Goal: Complete application form

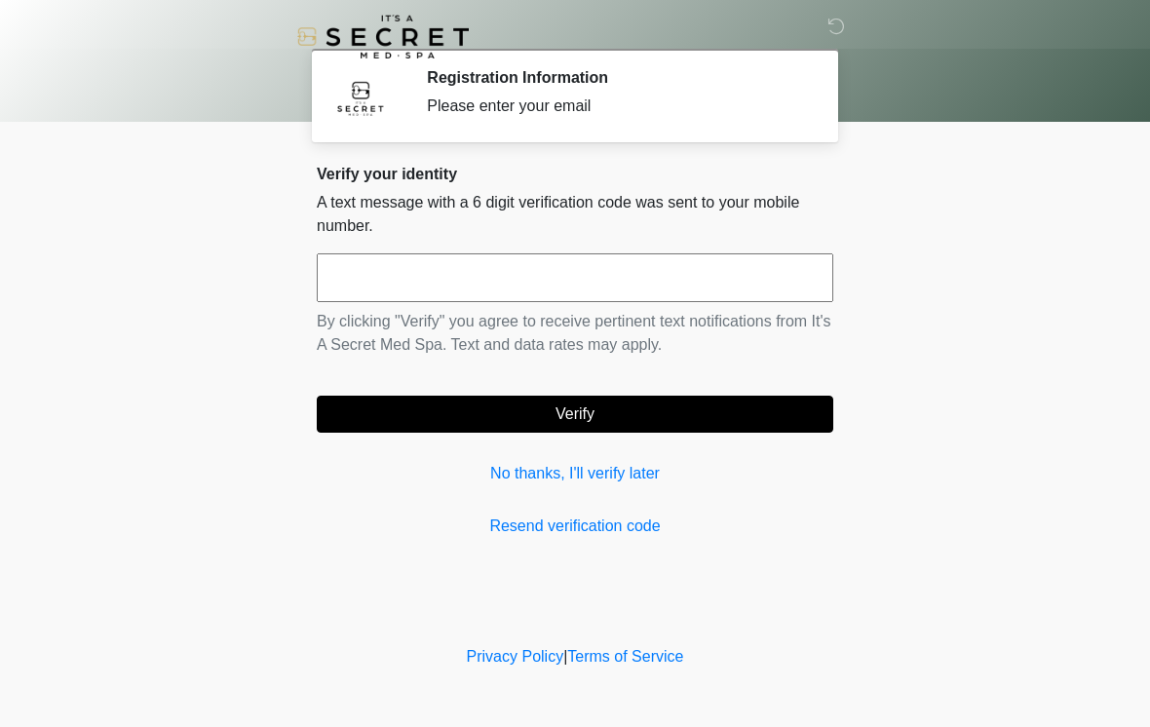
click at [406, 281] on input "text" at bounding box center [575, 277] width 516 height 49
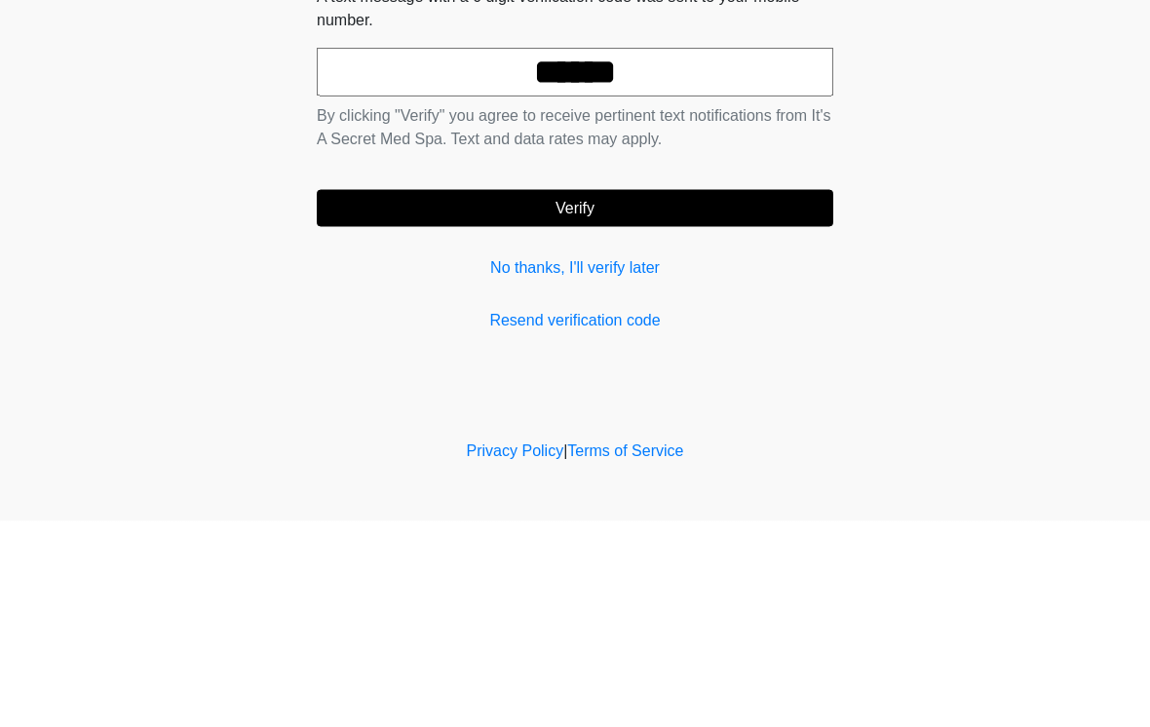
type input "******"
click at [513, 396] on button "Verify" at bounding box center [575, 414] width 516 height 37
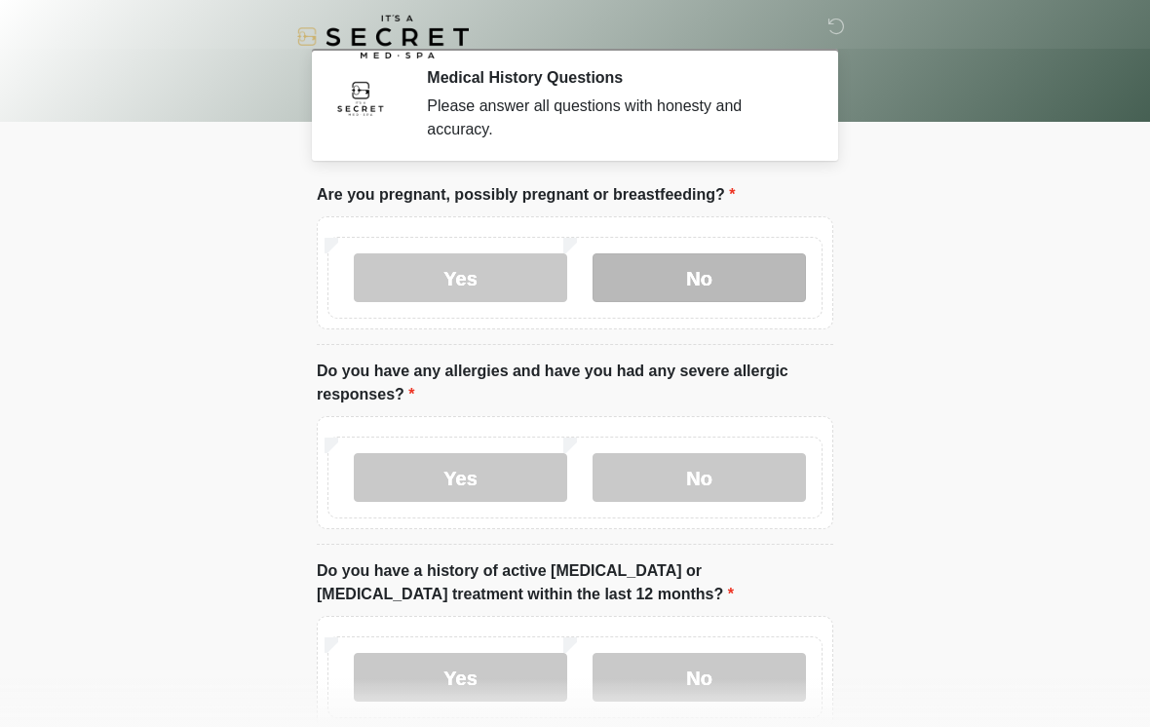
click at [657, 280] on label "No" at bounding box center [698, 277] width 213 height 49
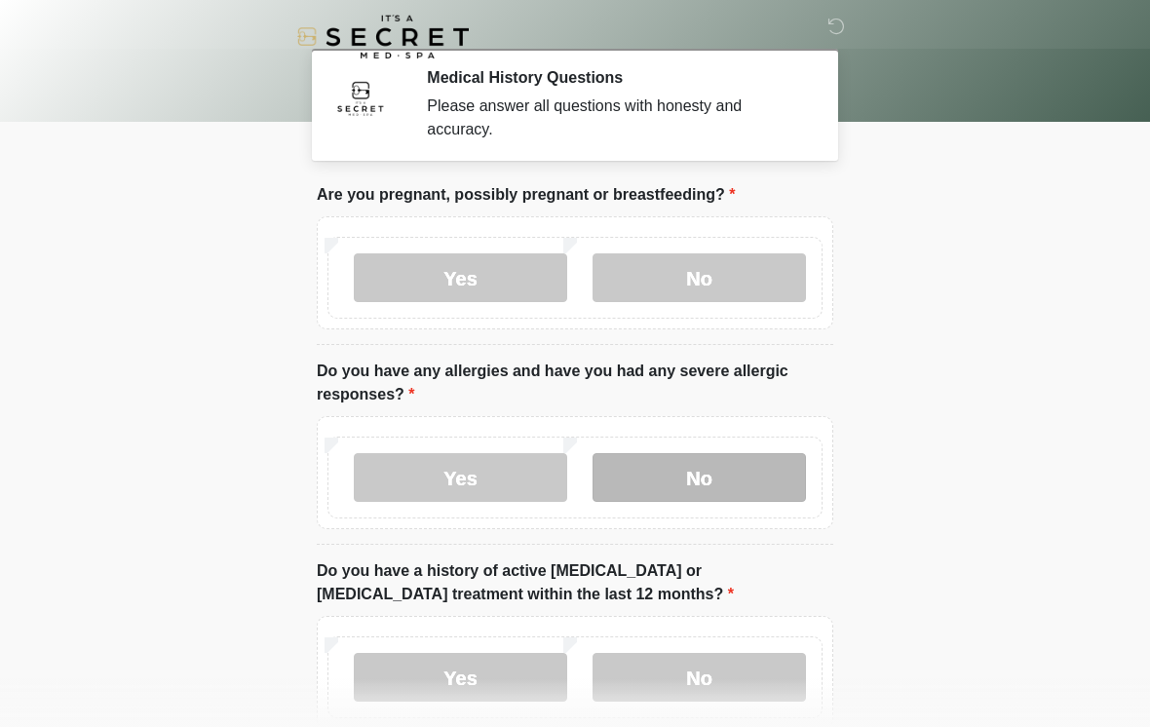
click at [661, 479] on label "No" at bounding box center [698, 477] width 213 height 49
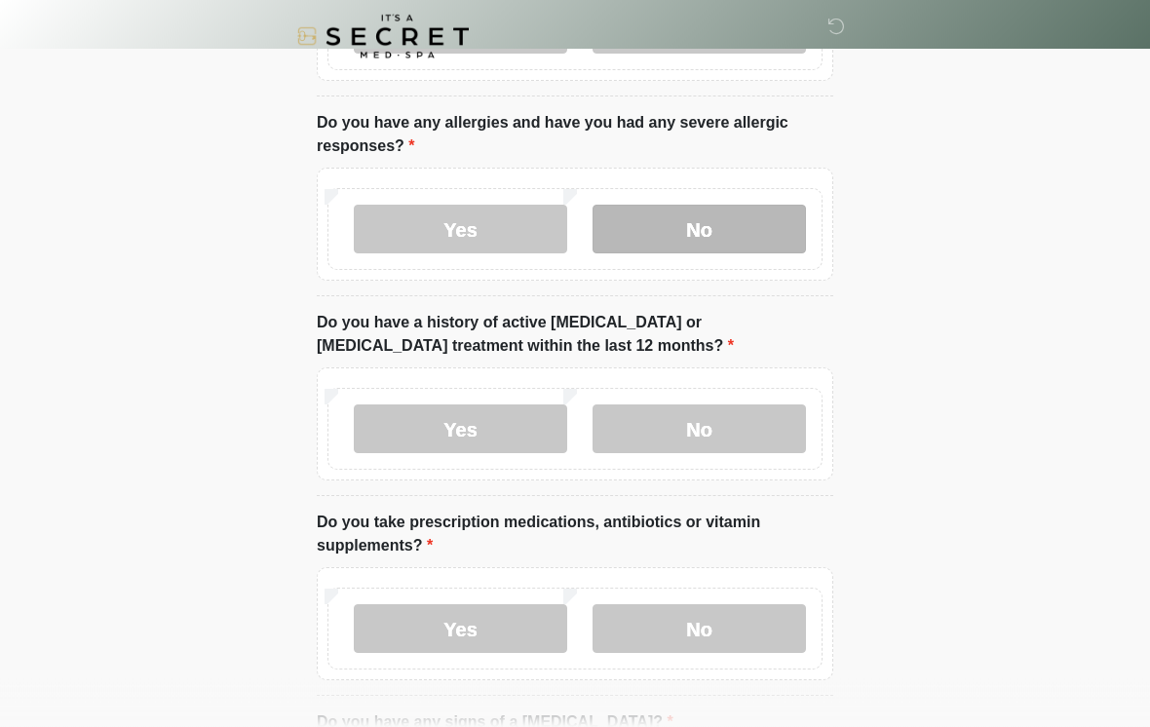
scroll to position [249, 0]
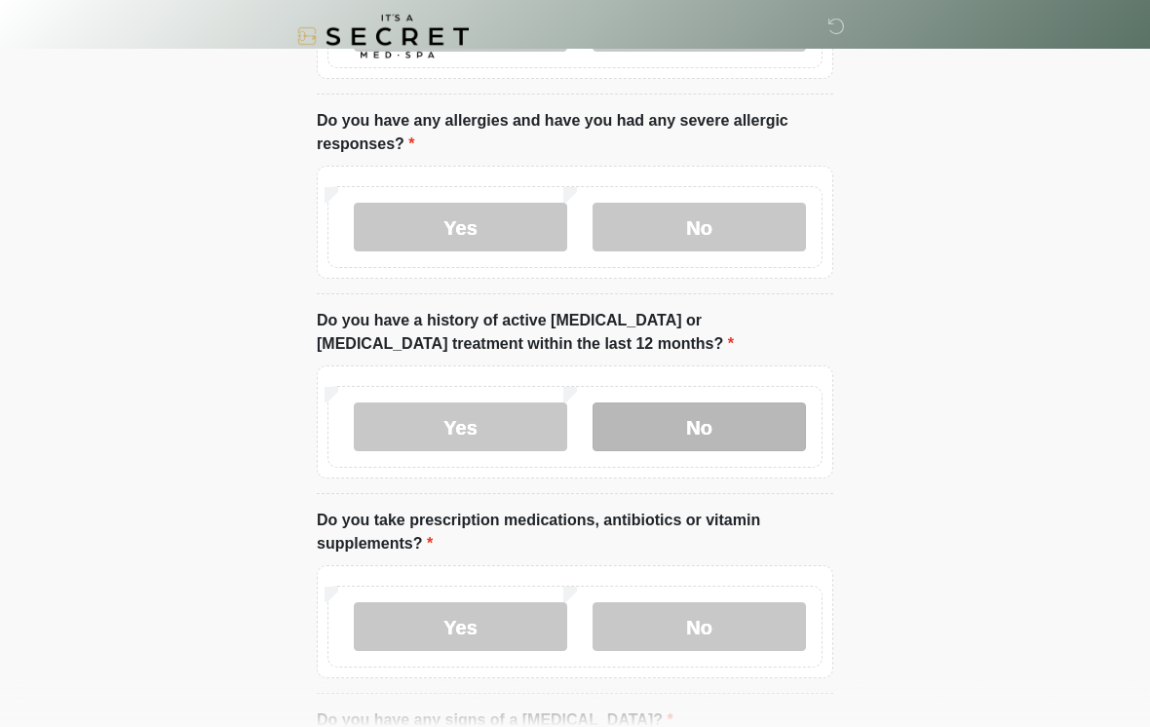
click at [669, 431] on label "No" at bounding box center [698, 427] width 213 height 49
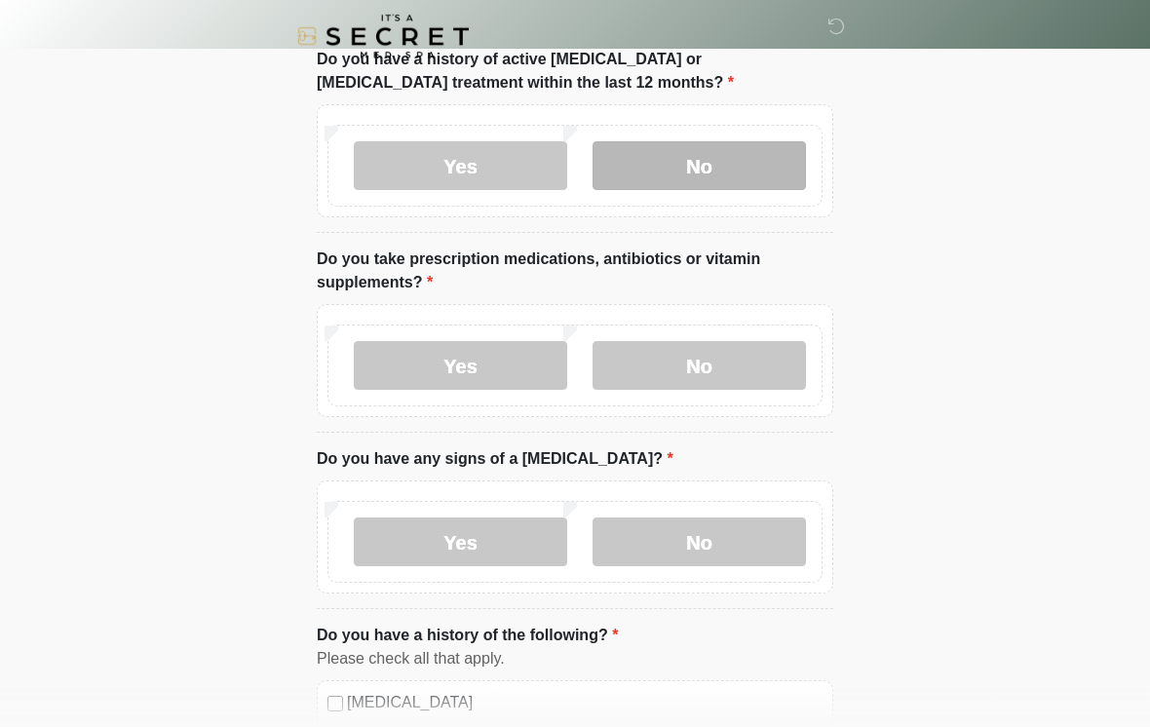
scroll to position [511, 0]
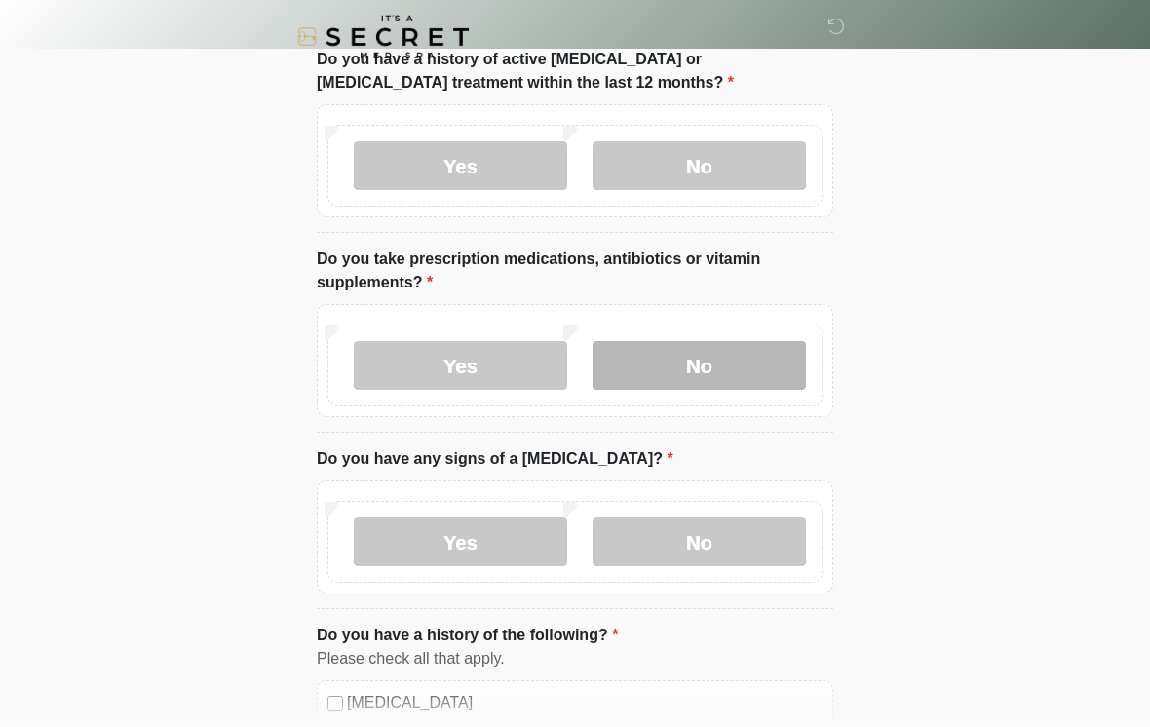
click at [662, 364] on label "No" at bounding box center [698, 365] width 213 height 49
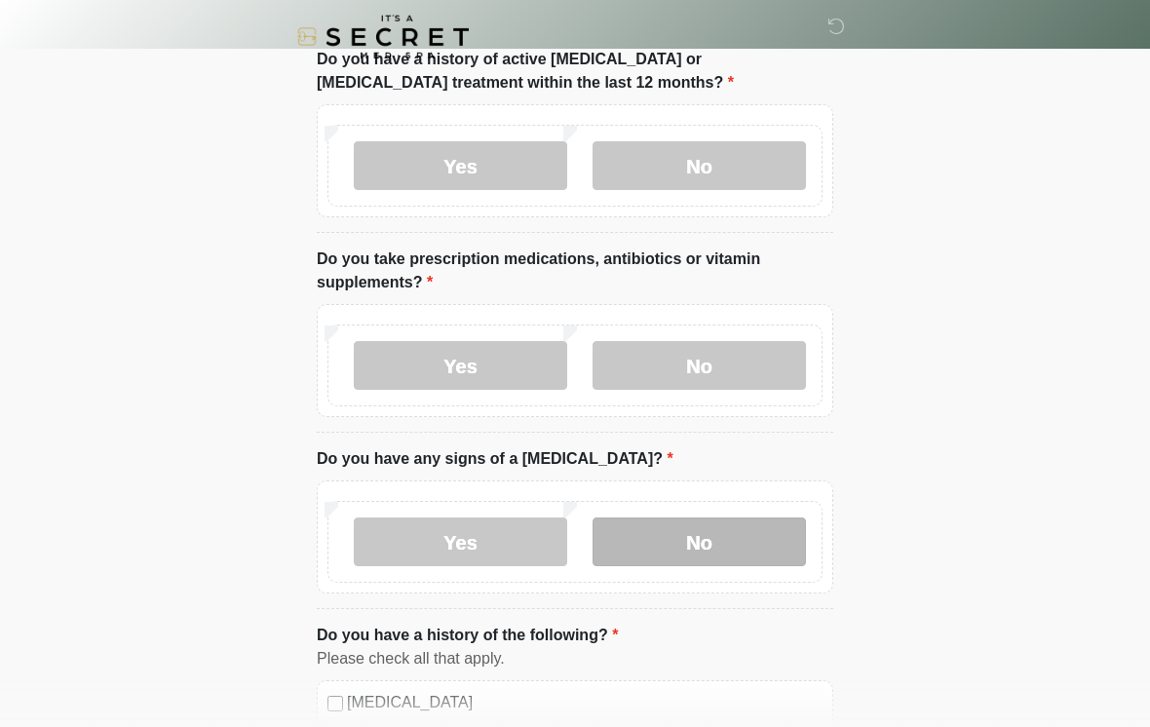
click at [676, 535] on label "No" at bounding box center [698, 541] width 213 height 49
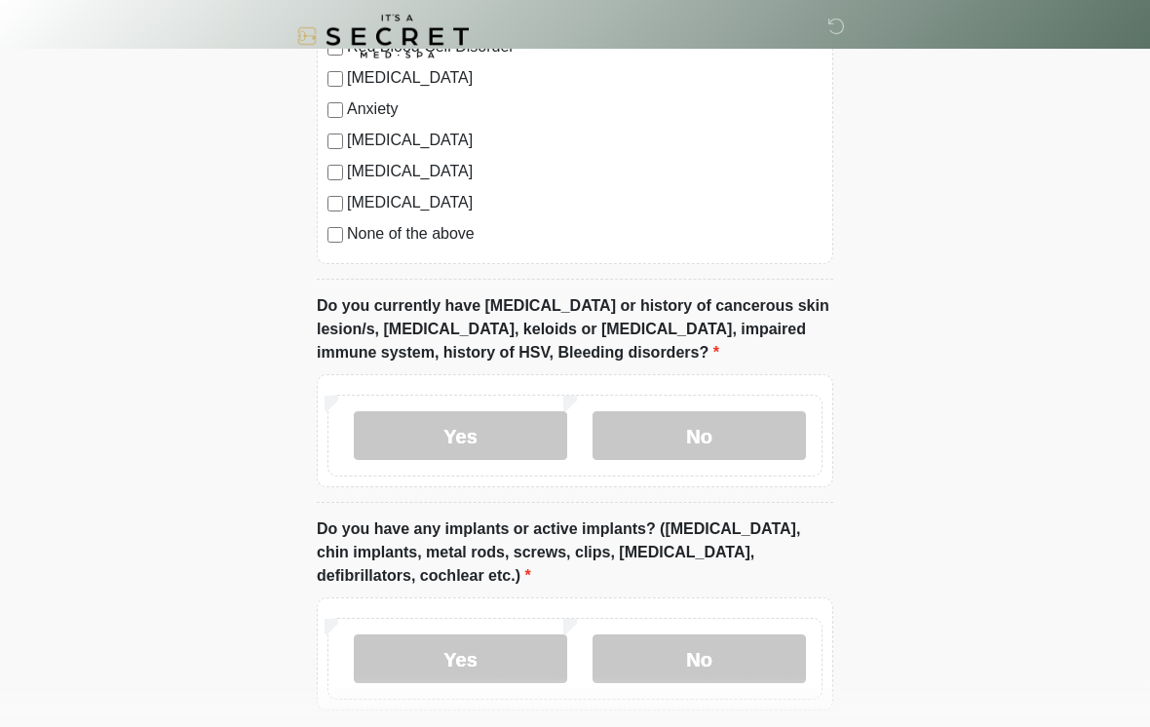
scroll to position [1331, 0]
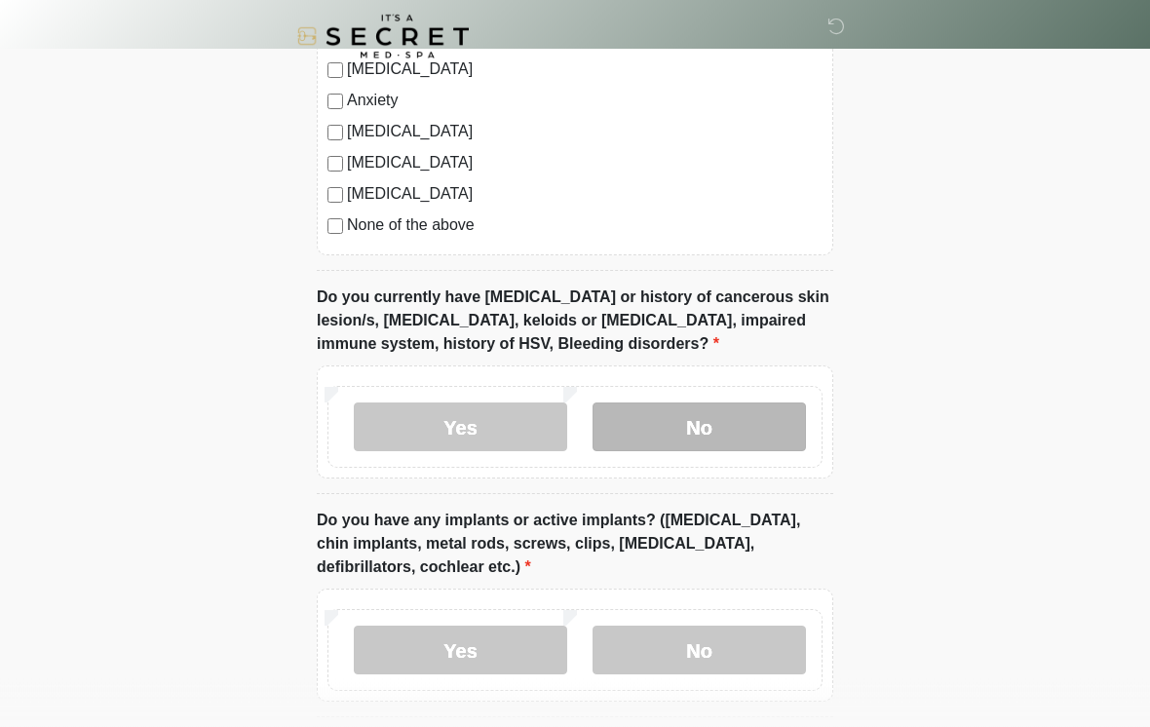
click at [658, 423] on label "No" at bounding box center [698, 427] width 213 height 49
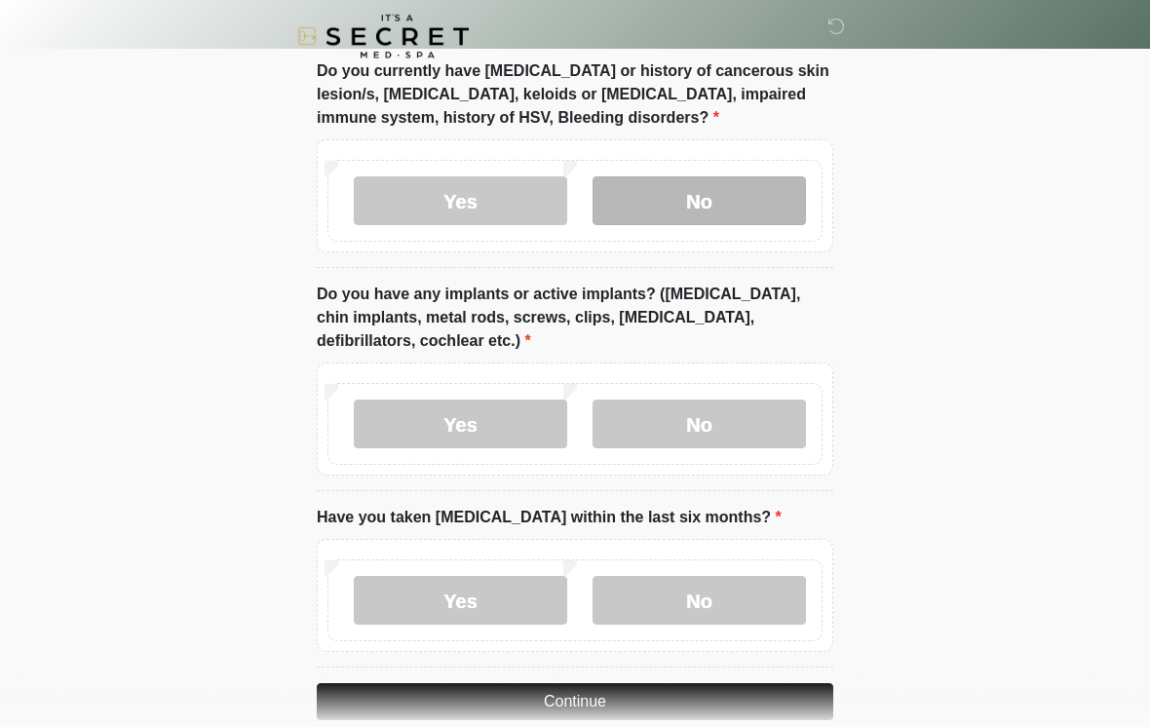
scroll to position [1560, 0]
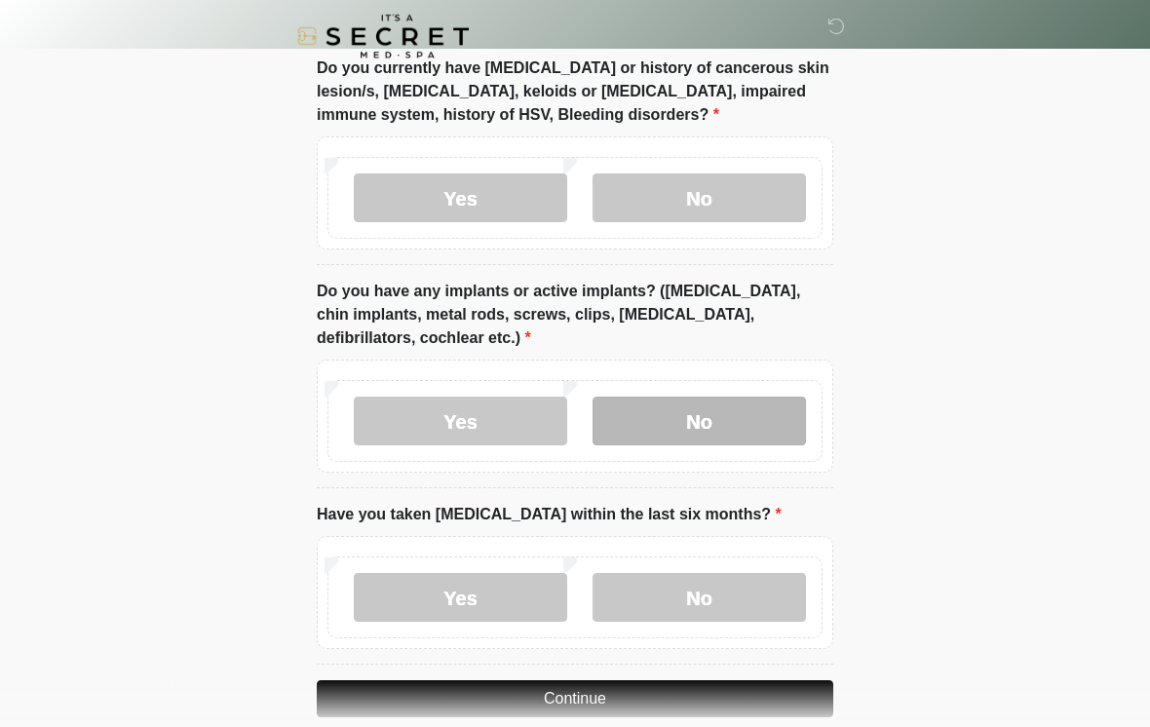
click at [653, 411] on label "No" at bounding box center [698, 421] width 213 height 49
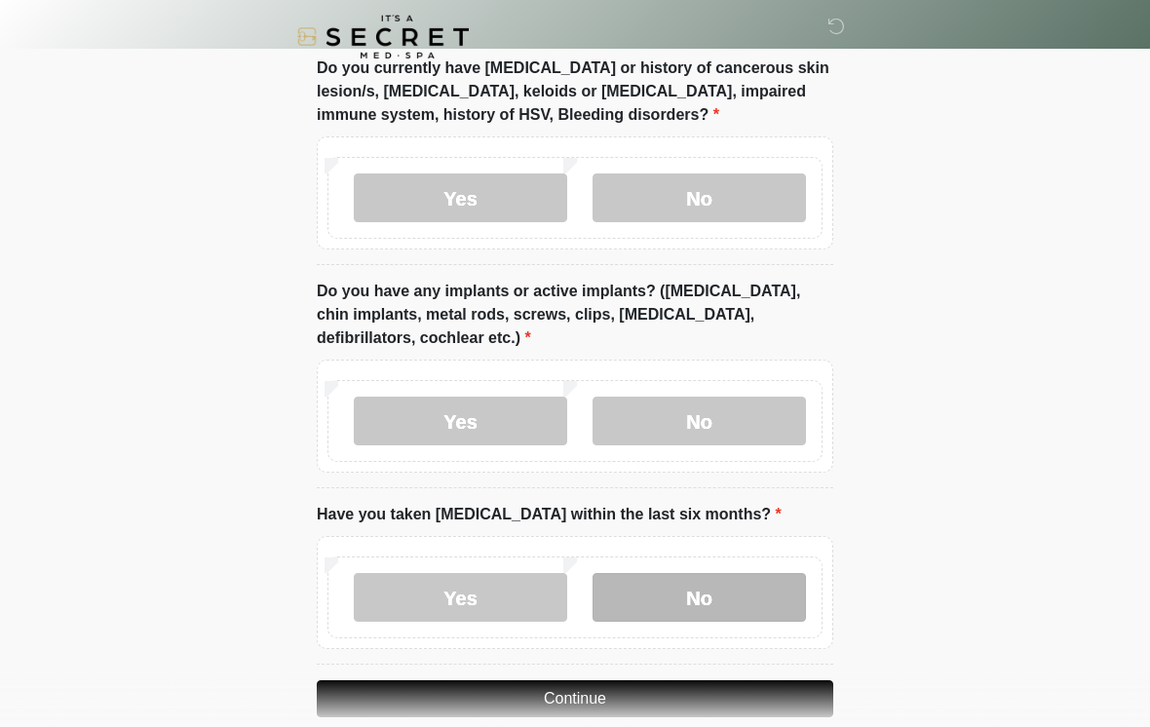
click at [677, 603] on label "No" at bounding box center [698, 597] width 213 height 49
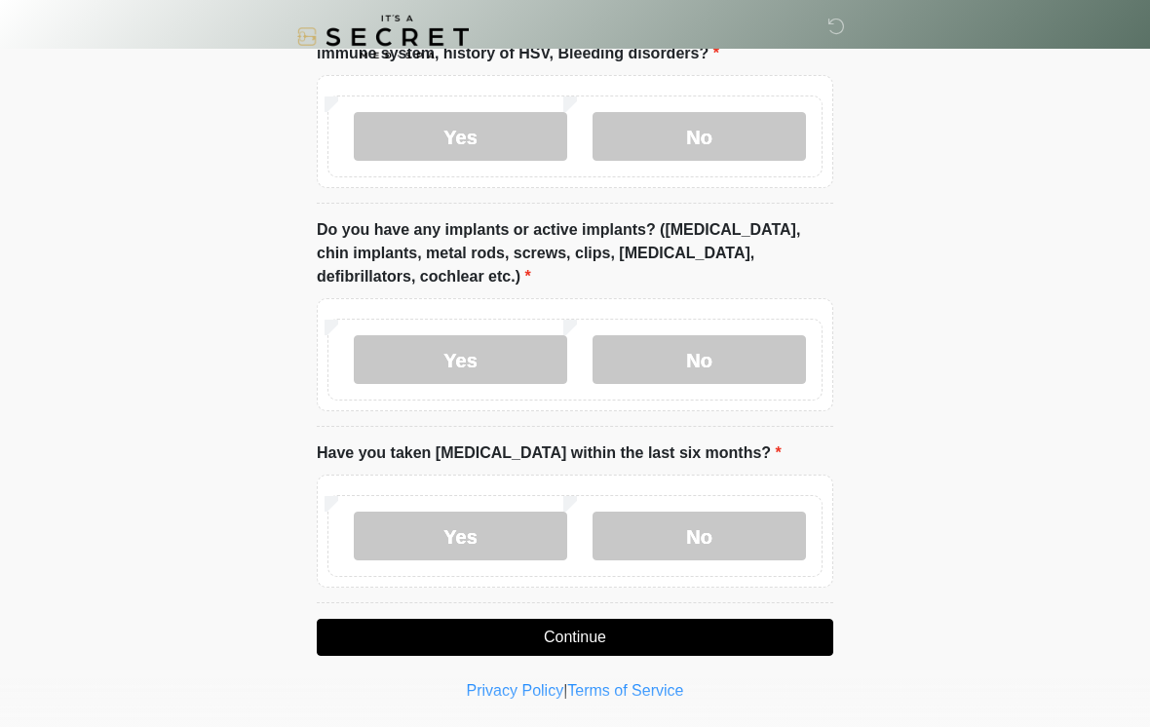
click at [545, 636] on button "Continue" at bounding box center [575, 637] width 516 height 37
click at [540, 643] on button "Continue" at bounding box center [575, 637] width 516 height 37
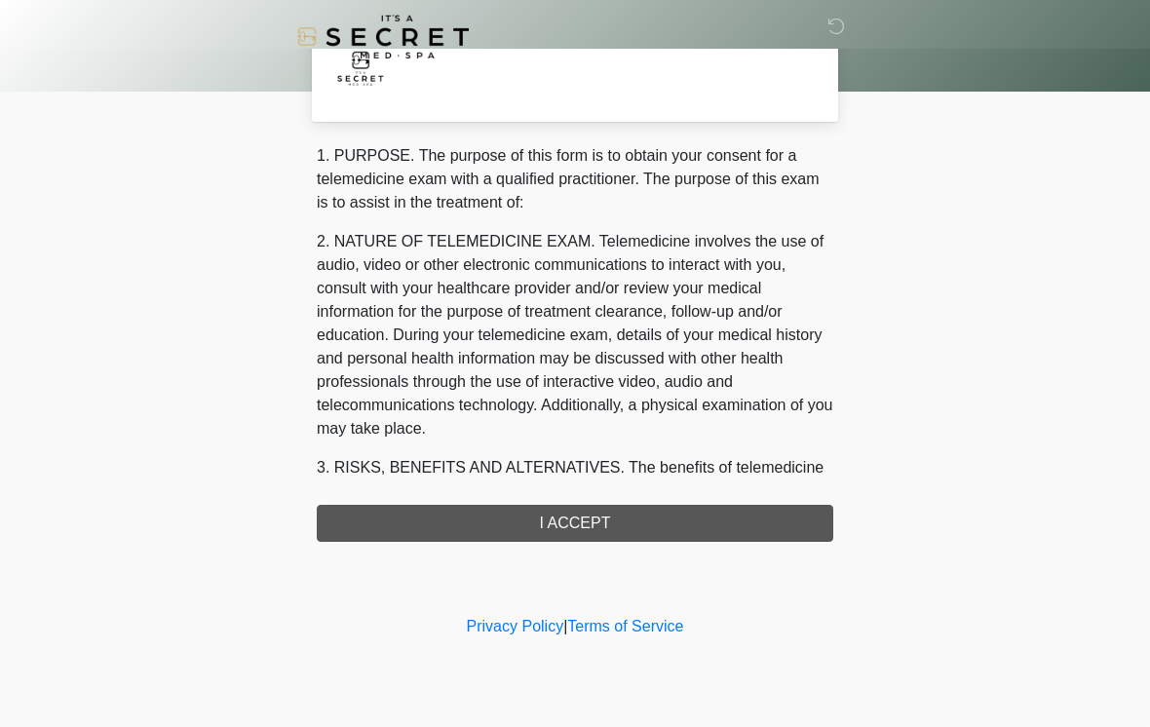
scroll to position [0, 0]
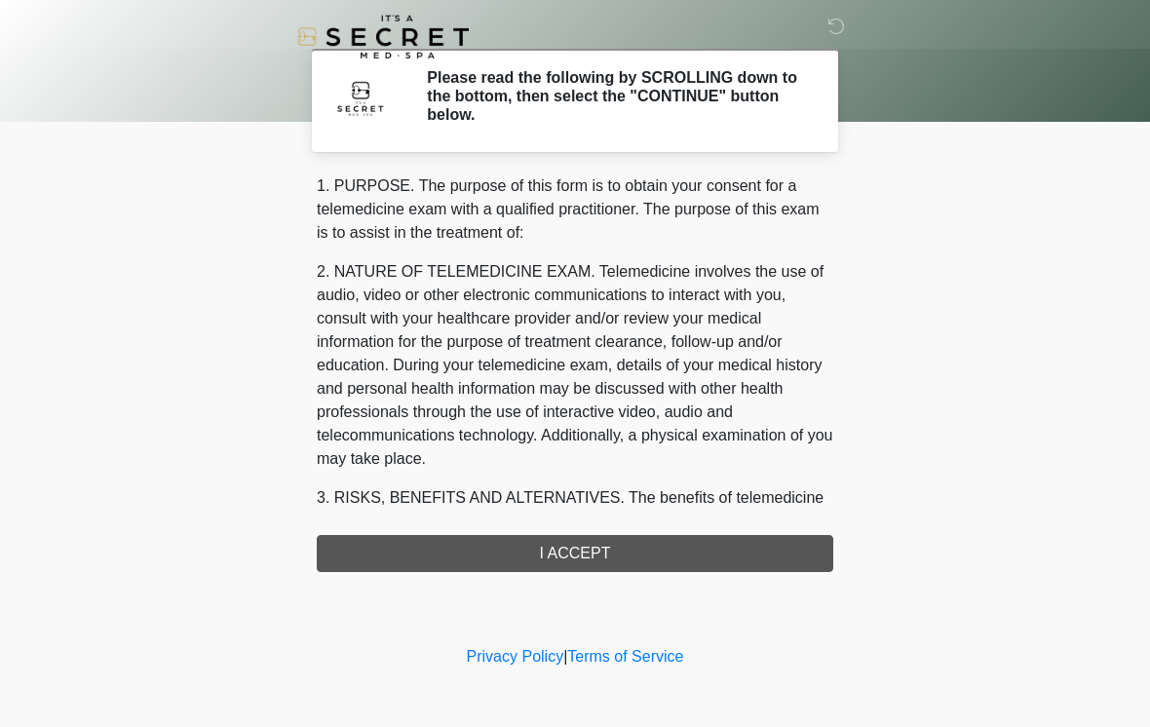
click at [408, 558] on div "1. PURPOSE. The purpose of this form is to obtain your consent for a telemedici…" at bounding box center [575, 372] width 516 height 397
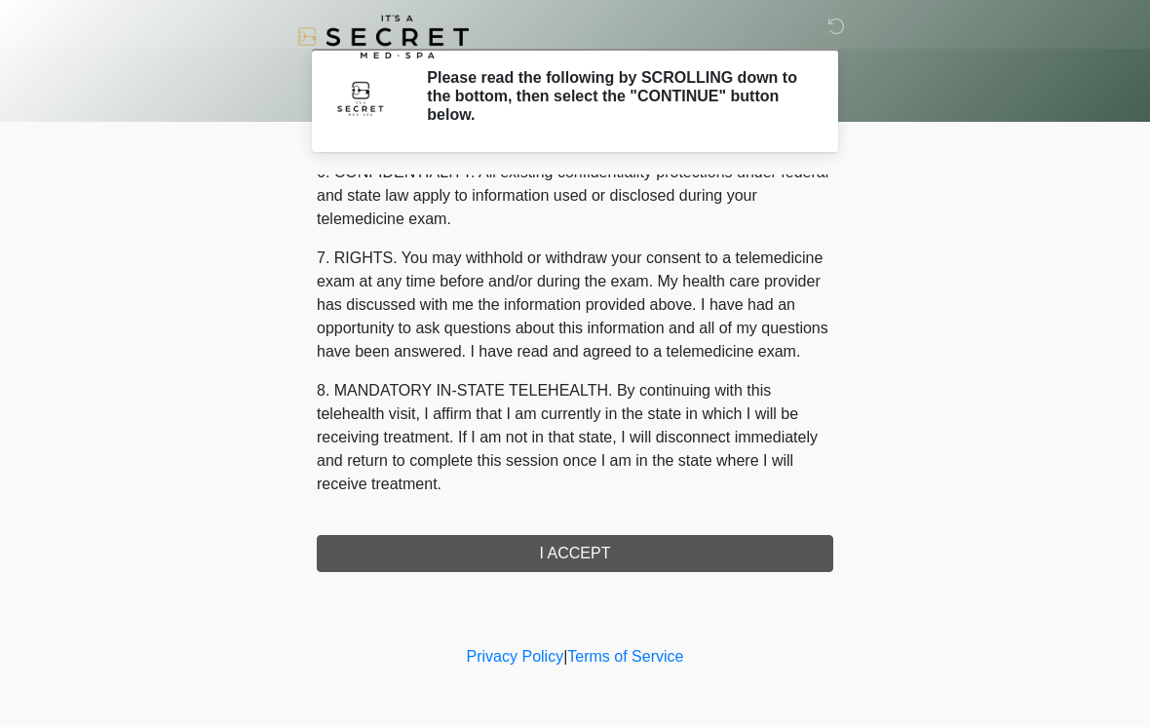
scroll to position [793, 0]
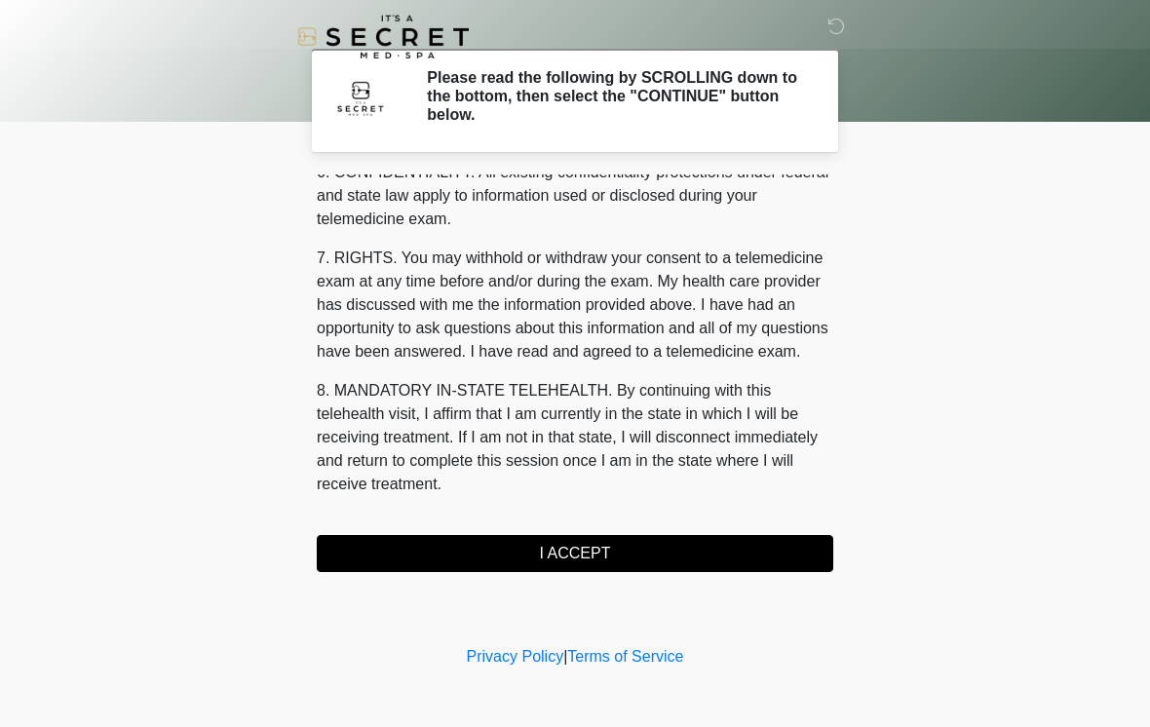
click at [541, 554] on button "I ACCEPT" at bounding box center [575, 553] width 516 height 37
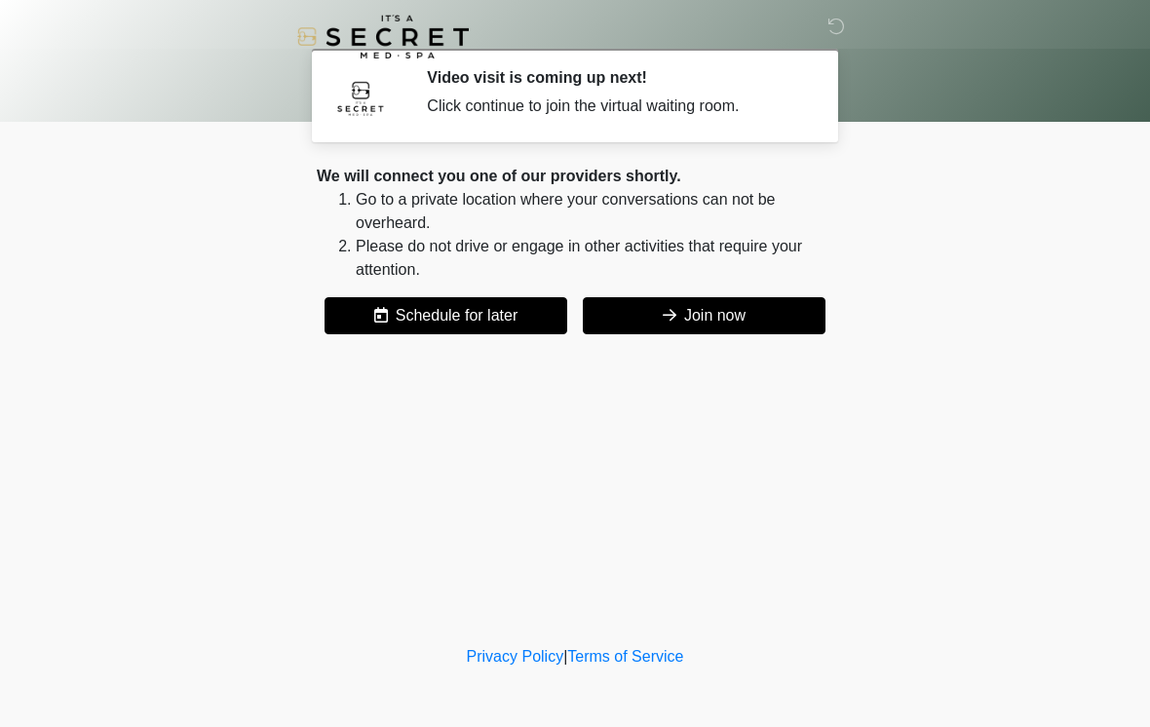
click at [758, 332] on button "Join now" at bounding box center [704, 315] width 243 height 37
